Goal: Task Accomplishment & Management: Use online tool/utility

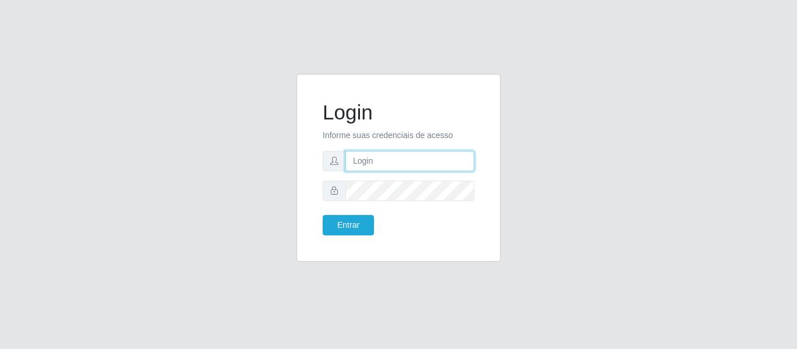
click at [381, 162] on input "text" at bounding box center [409, 161] width 129 height 20
type input "[PERSON_NAME][EMAIL_ADDRESS][DOMAIN_NAME]"
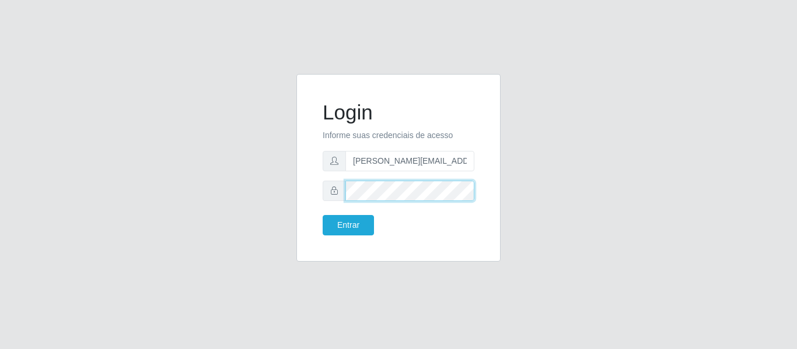
click at [322, 215] on button "Entrar" at bounding box center [347, 225] width 51 height 20
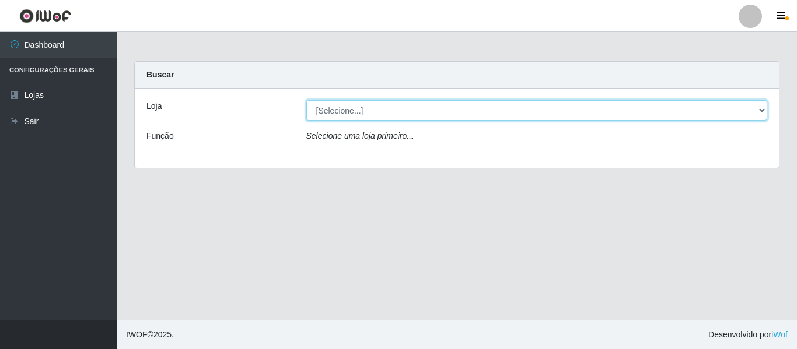
click at [763, 107] on select "[Selecione...] Hiper Queiroz - [GEOGRAPHIC_DATA]" at bounding box center [536, 110] width 461 height 20
select select "497"
click at [306, 100] on select "[Selecione...] Hiper Queiroz - [GEOGRAPHIC_DATA]" at bounding box center [536, 110] width 461 height 20
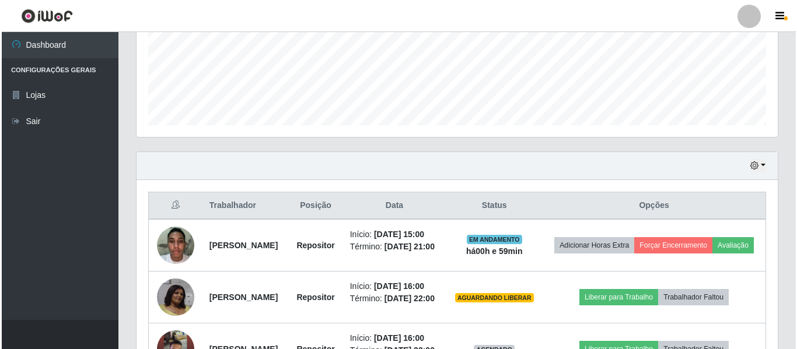
scroll to position [399, 0]
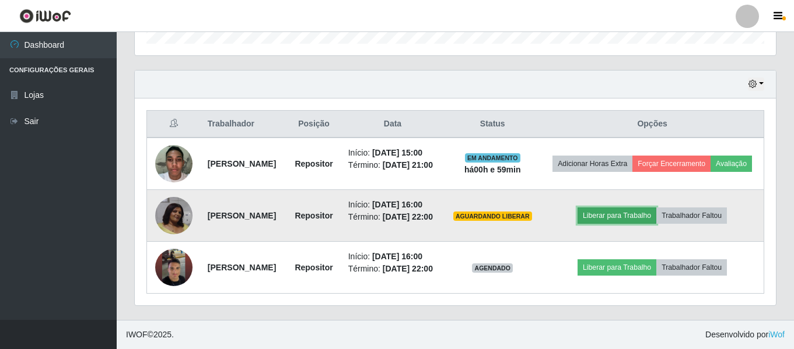
click at [632, 208] on button "Liberar para Trabalho" at bounding box center [616, 216] width 79 height 16
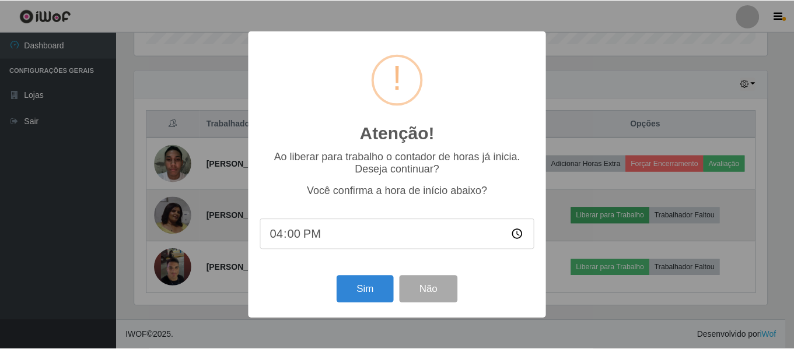
scroll to position [242, 635]
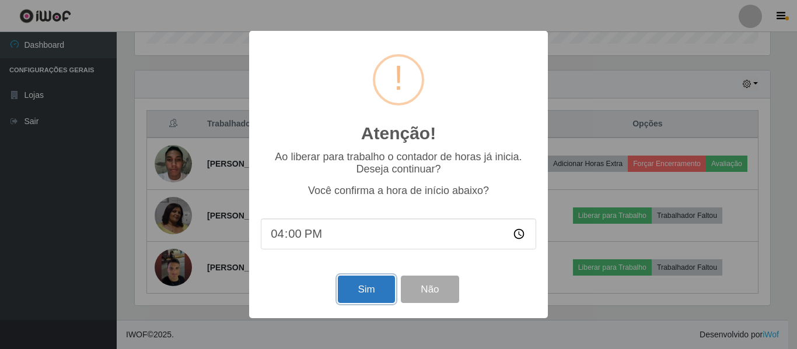
click at [368, 288] on button "Sim" at bounding box center [366, 289] width 57 height 27
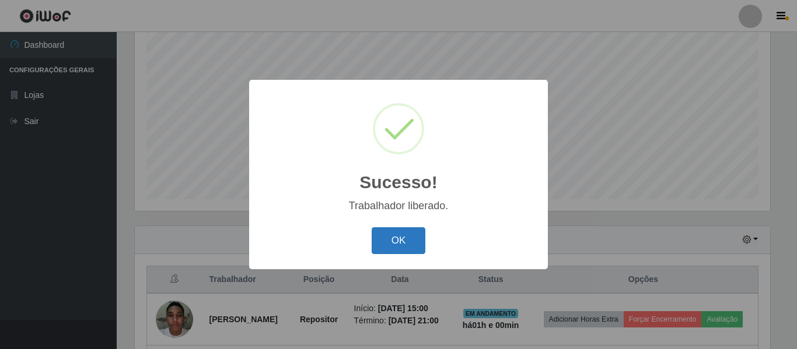
click at [405, 231] on button "OK" at bounding box center [398, 240] width 54 height 27
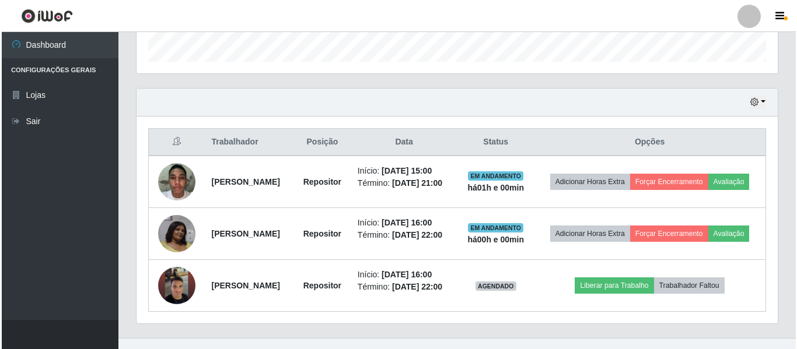
scroll to position [373, 0]
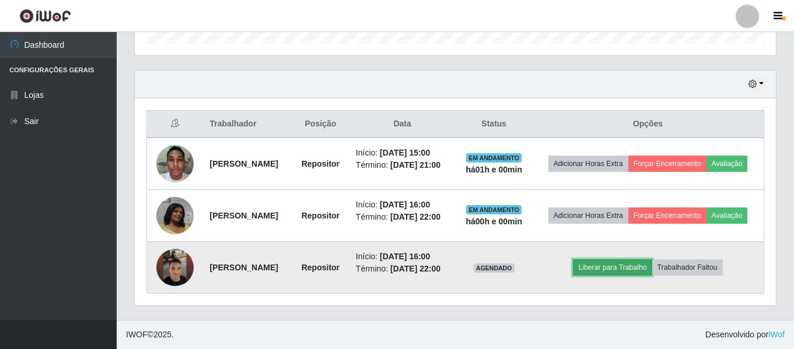
click at [623, 264] on button "Liberar para Trabalho" at bounding box center [612, 267] width 79 height 16
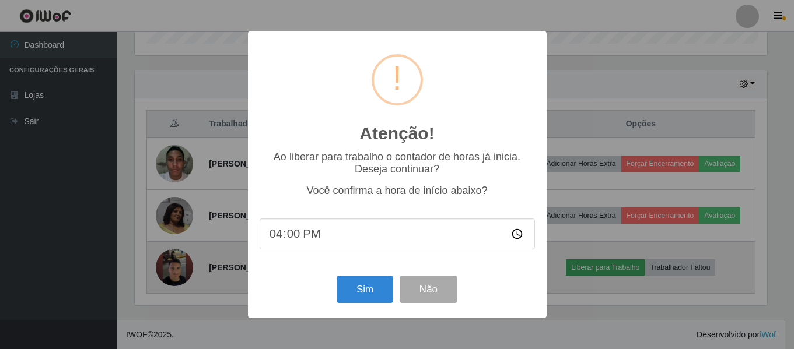
scroll to position [242, 635]
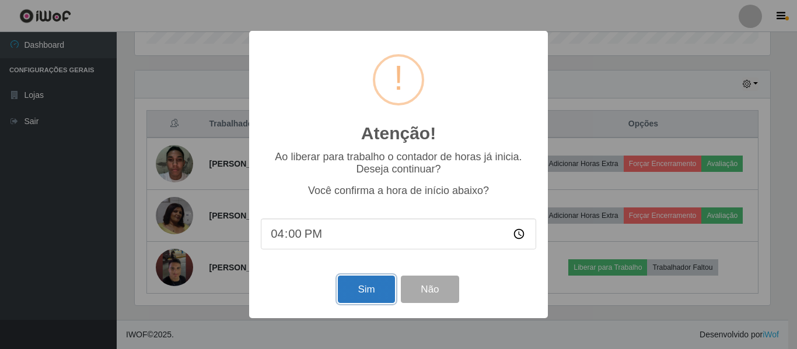
click at [374, 293] on button "Sim" at bounding box center [366, 289] width 57 height 27
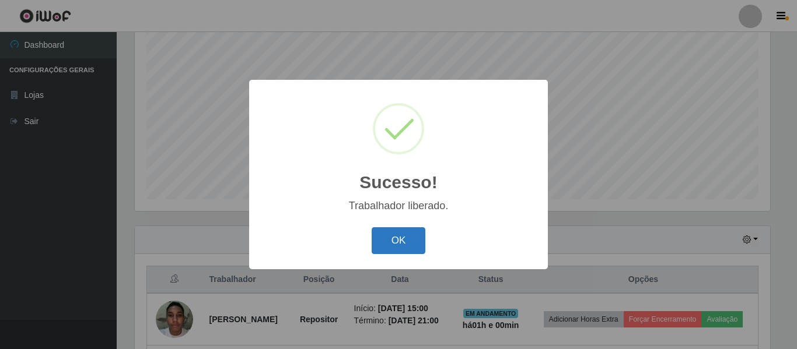
click at [380, 245] on button "OK" at bounding box center [398, 240] width 54 height 27
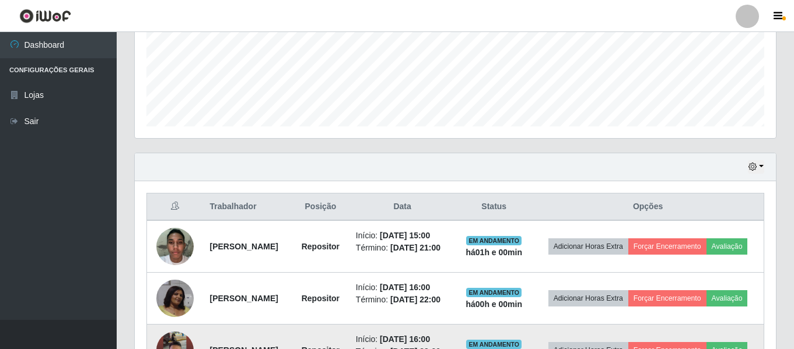
scroll to position [373, 0]
